Goal: Task Accomplishment & Management: Use online tool/utility

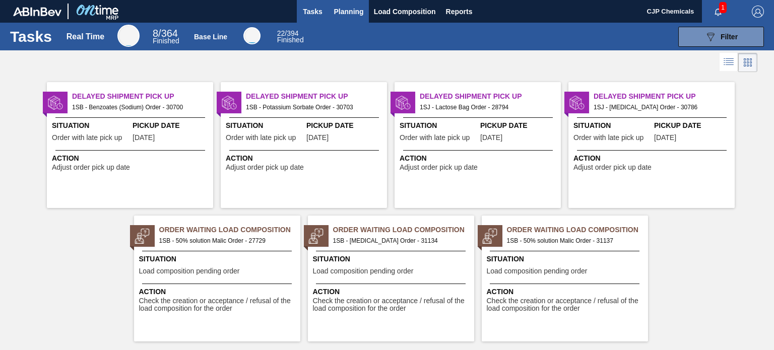
click at [355, 13] on span "Planning" at bounding box center [349, 12] width 30 height 12
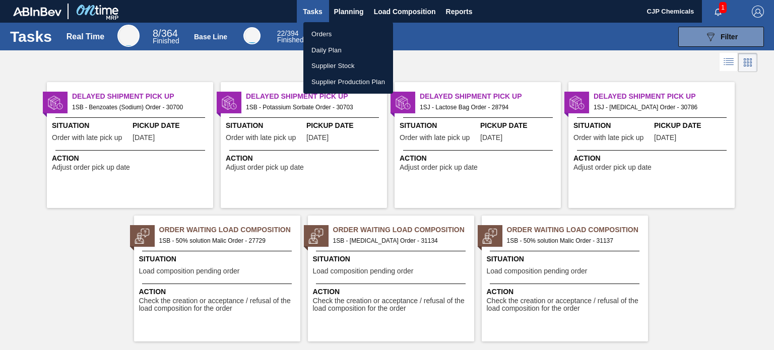
click at [329, 33] on li "Orders" at bounding box center [348, 34] width 90 height 16
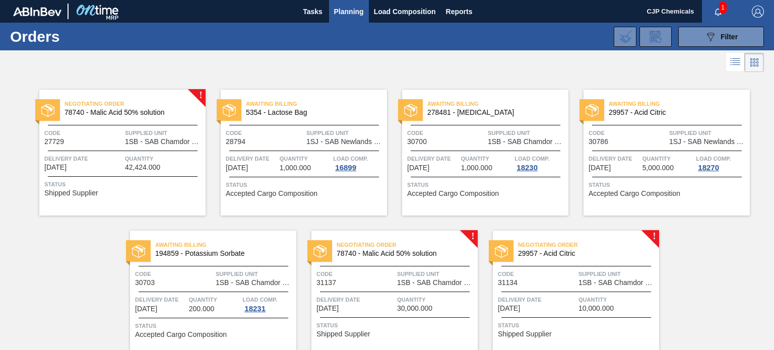
drag, startPoint x: 771, startPoint y: 50, endPoint x: 774, endPoint y: 79, distance: 28.8
click at [774, 79] on main "Tasks Planning Load Composition Reports CJP Chemicals 1 Mark all as read Orders…" at bounding box center [387, 175] width 774 height 350
click at [438, 244] on span "Negotiating Order" at bounding box center [407, 245] width 141 height 10
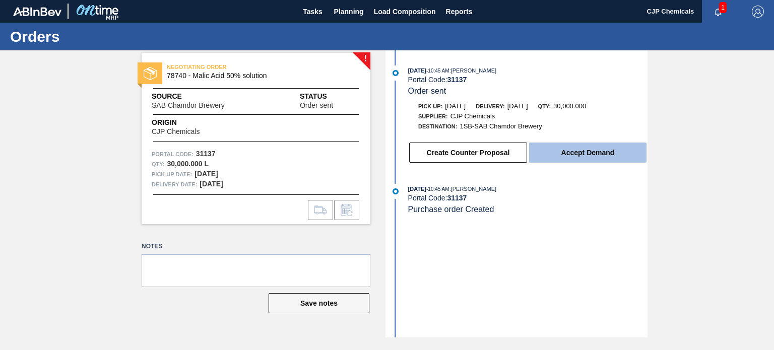
click at [579, 156] on button "Accept Demand" at bounding box center [587, 153] width 117 height 20
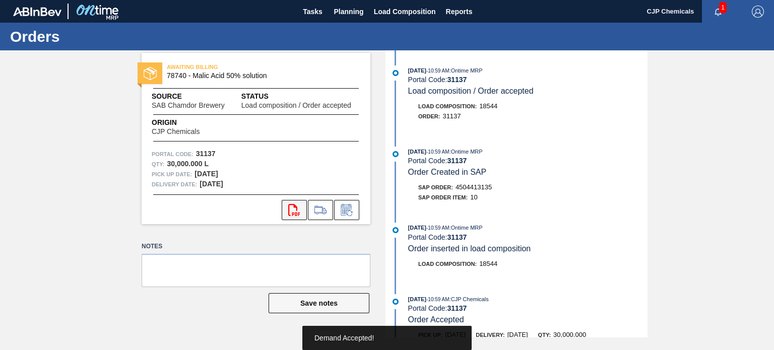
click at [294, 212] on icon "svg{fill:#ff0000}" at bounding box center [294, 210] width 12 height 12
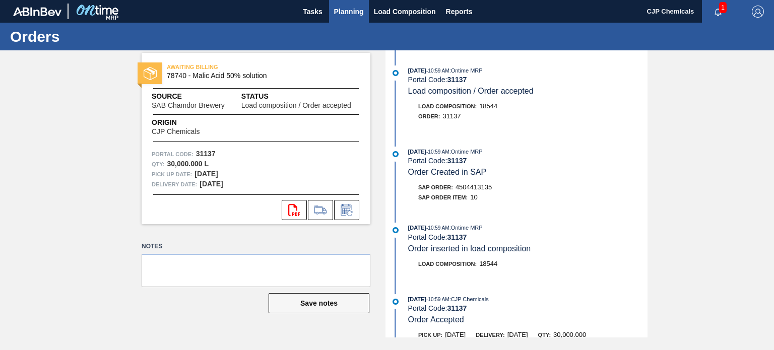
click at [347, 14] on span "Planning" at bounding box center [349, 12] width 30 height 12
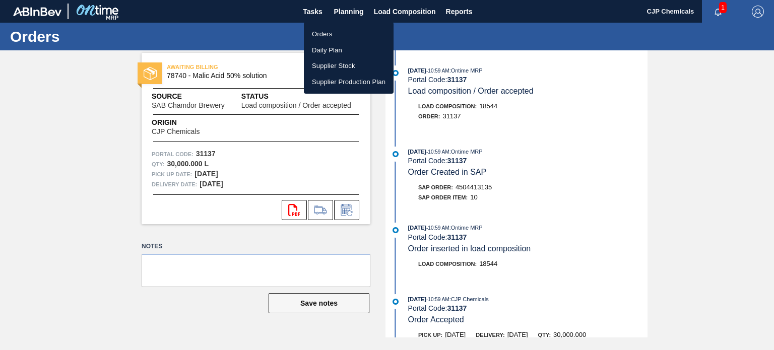
click at [331, 32] on li "Orders" at bounding box center [349, 34] width 90 height 16
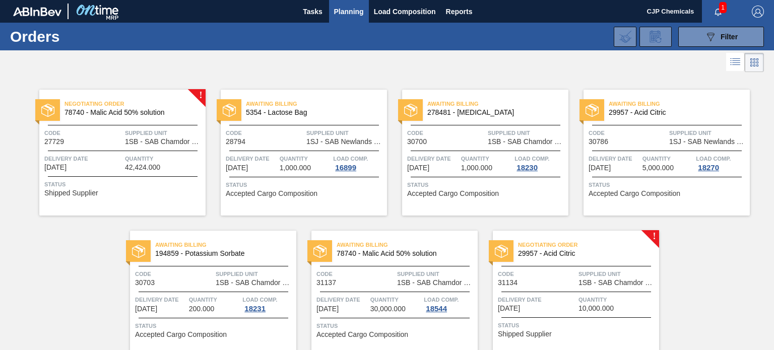
click at [553, 267] on div "Negotiating Order 29957 - Acid Citric Code 31134 Supplied Unit 1SB - SAB Chamdo…" at bounding box center [576, 294] width 166 height 126
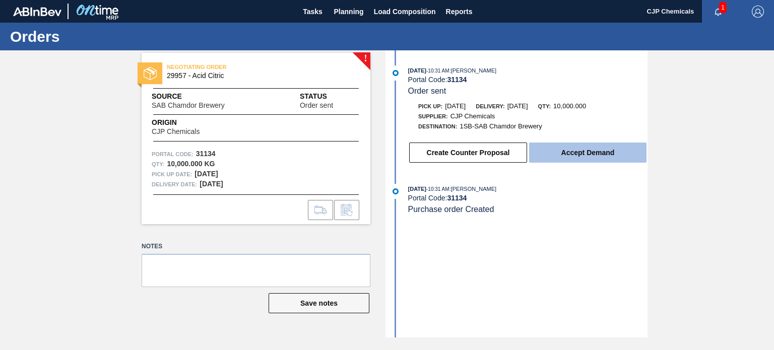
click at [602, 157] on button "Accept Demand" at bounding box center [587, 153] width 117 height 20
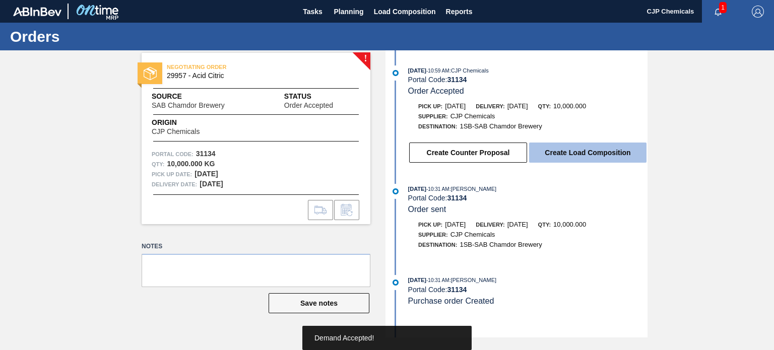
click at [597, 156] on button "Create Load Composition" at bounding box center [587, 153] width 117 height 20
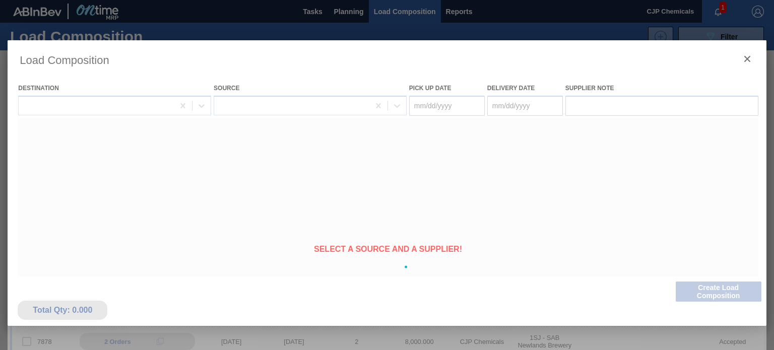
type Date "[DATE]"
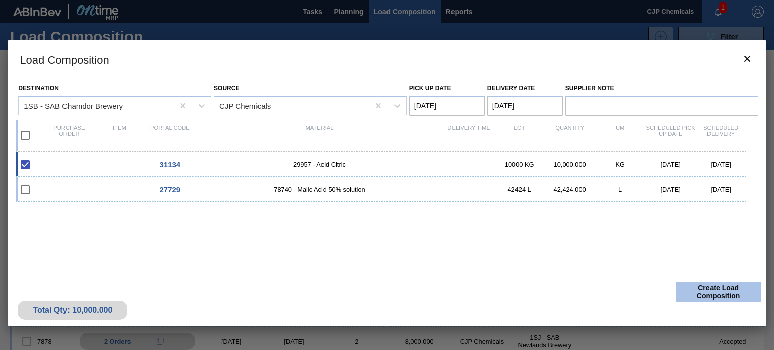
click at [732, 294] on button "Create Load Composition" at bounding box center [719, 292] width 86 height 20
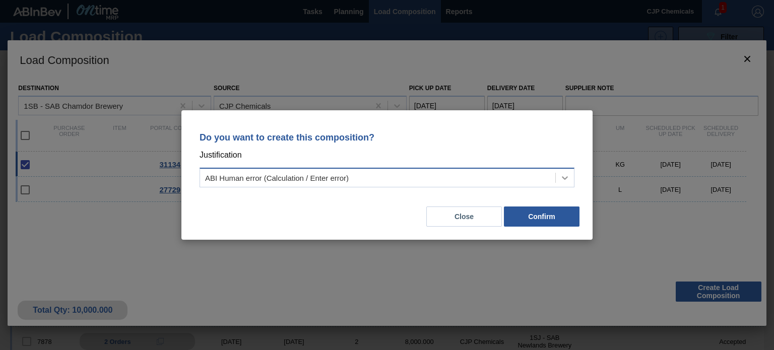
click at [567, 179] on icon at bounding box center [565, 178] width 10 height 10
click at [465, 211] on button "Close" at bounding box center [464, 217] width 76 height 20
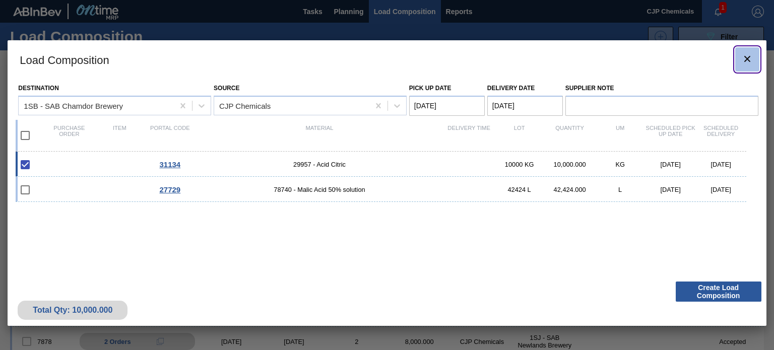
click at [744, 61] on icon "botão de ícone" at bounding box center [747, 59] width 6 height 6
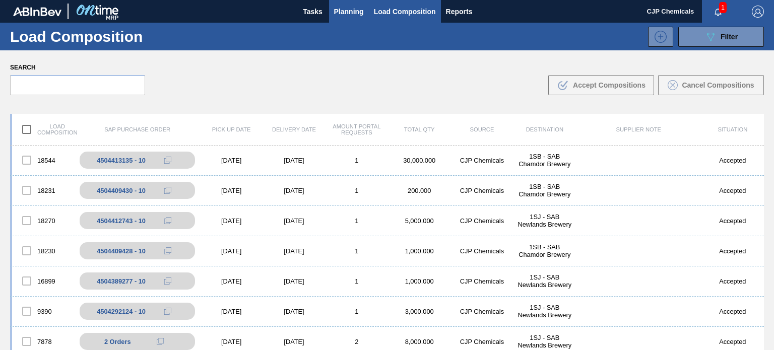
click at [354, 10] on span "Planning" at bounding box center [349, 12] width 30 height 12
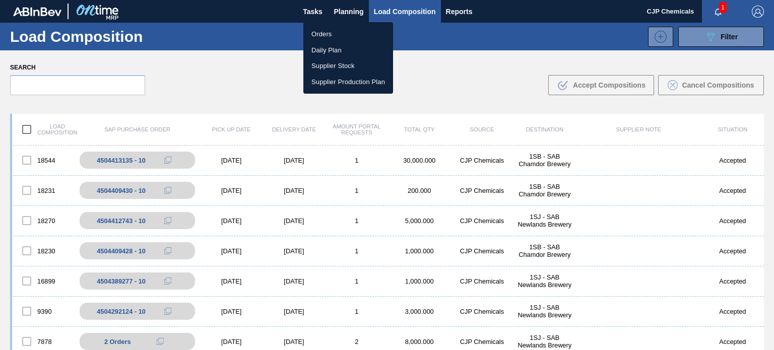
click at [325, 32] on li "Orders" at bounding box center [348, 34] width 90 height 16
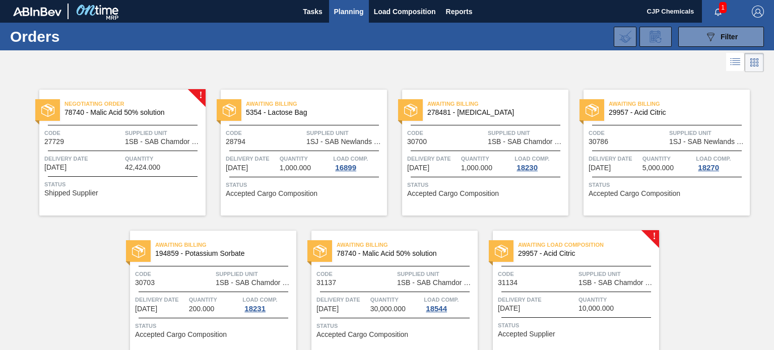
click at [534, 284] on div "Code 31134" at bounding box center [537, 278] width 78 height 18
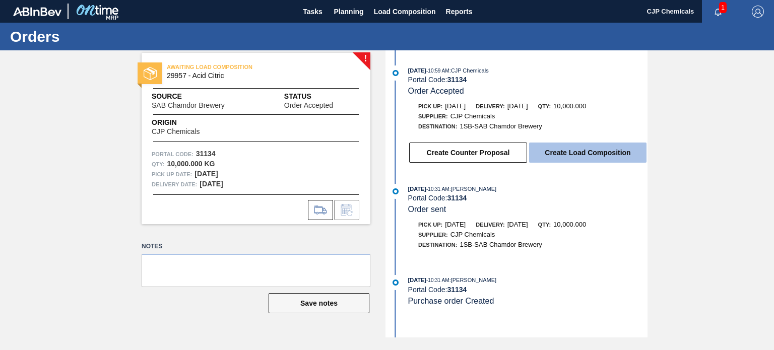
click at [587, 153] on button "Create Load Composition" at bounding box center [587, 153] width 117 height 20
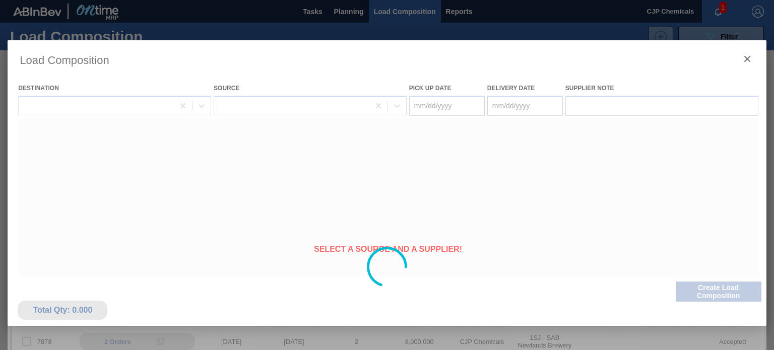
type Date "[DATE]"
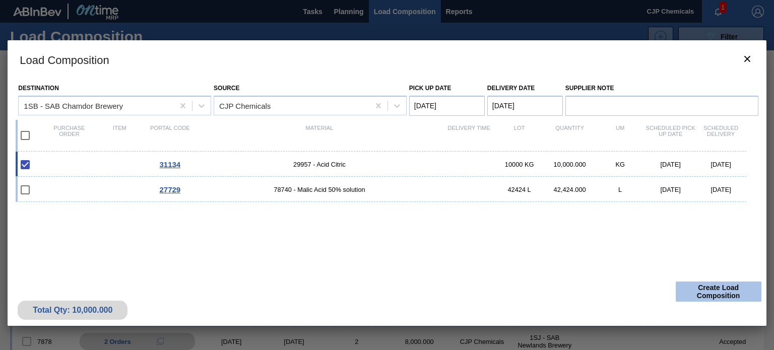
click at [700, 282] on button "Create Load Composition" at bounding box center [719, 292] width 86 height 20
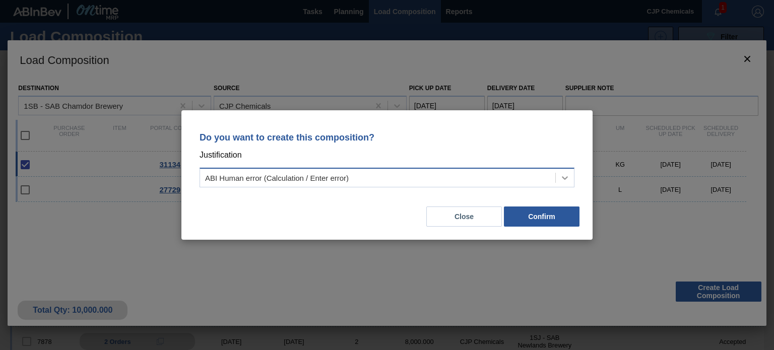
click at [564, 179] on icon at bounding box center [565, 178] width 10 height 10
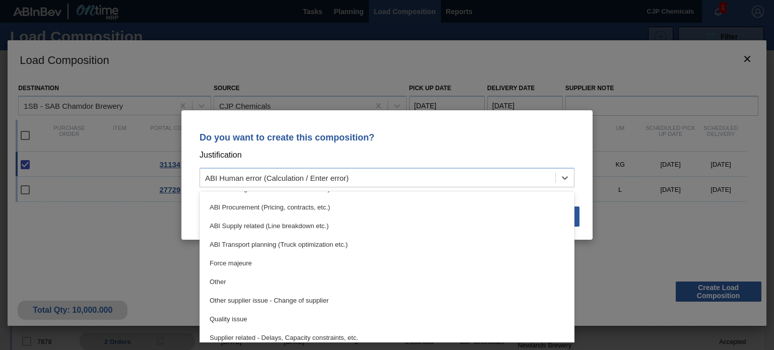
scroll to position [129, 0]
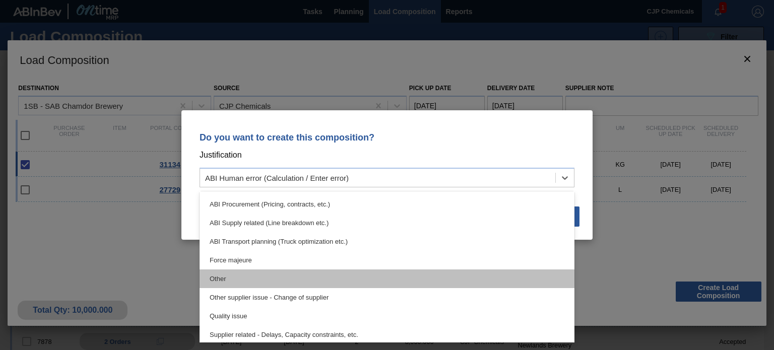
click at [313, 284] on div "Other" at bounding box center [387, 279] width 375 height 19
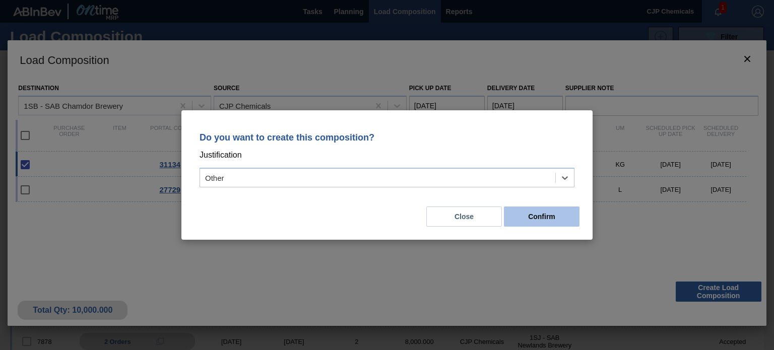
click at [535, 218] on button "Confirm" at bounding box center [542, 217] width 76 height 20
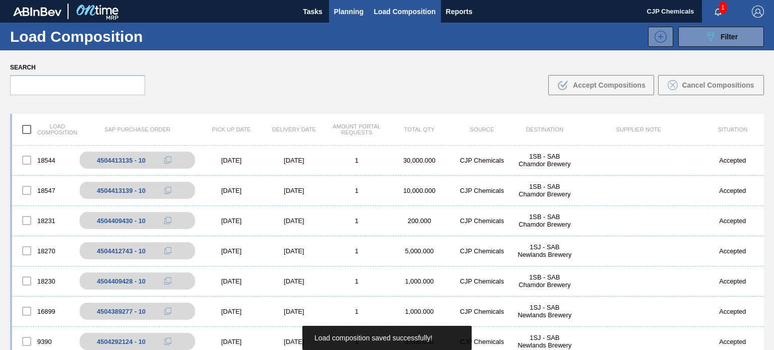
click at [344, 1] on button "Planning" at bounding box center [349, 11] width 40 height 23
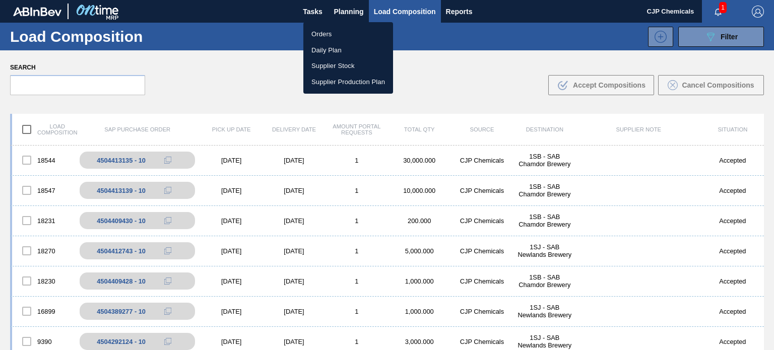
click at [326, 30] on li "Orders" at bounding box center [348, 34] width 90 height 16
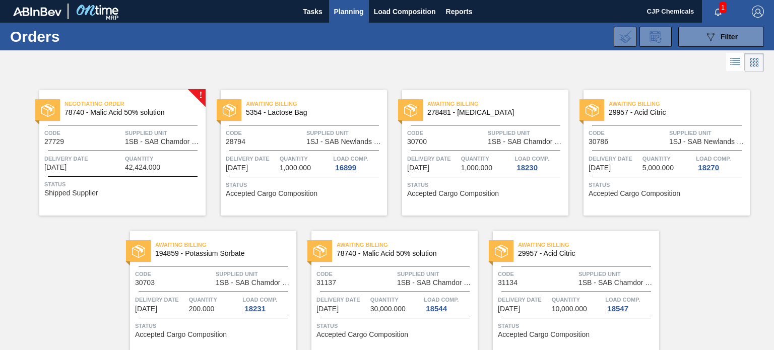
click at [540, 270] on span "Code" at bounding box center [537, 274] width 78 height 10
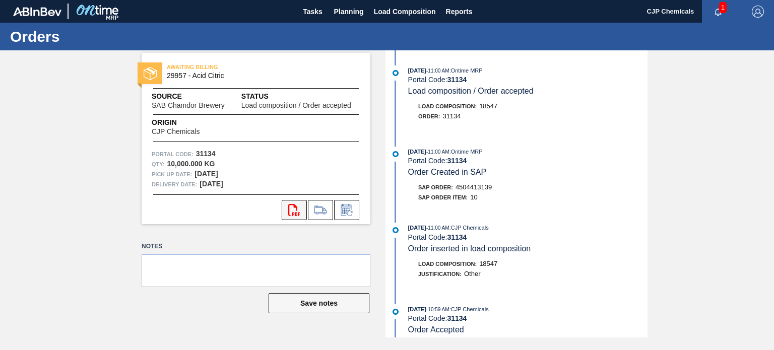
click at [298, 206] on icon "svg{fill:#ff0000}" at bounding box center [294, 210] width 12 height 12
